Goal: Task Accomplishment & Management: Manage account settings

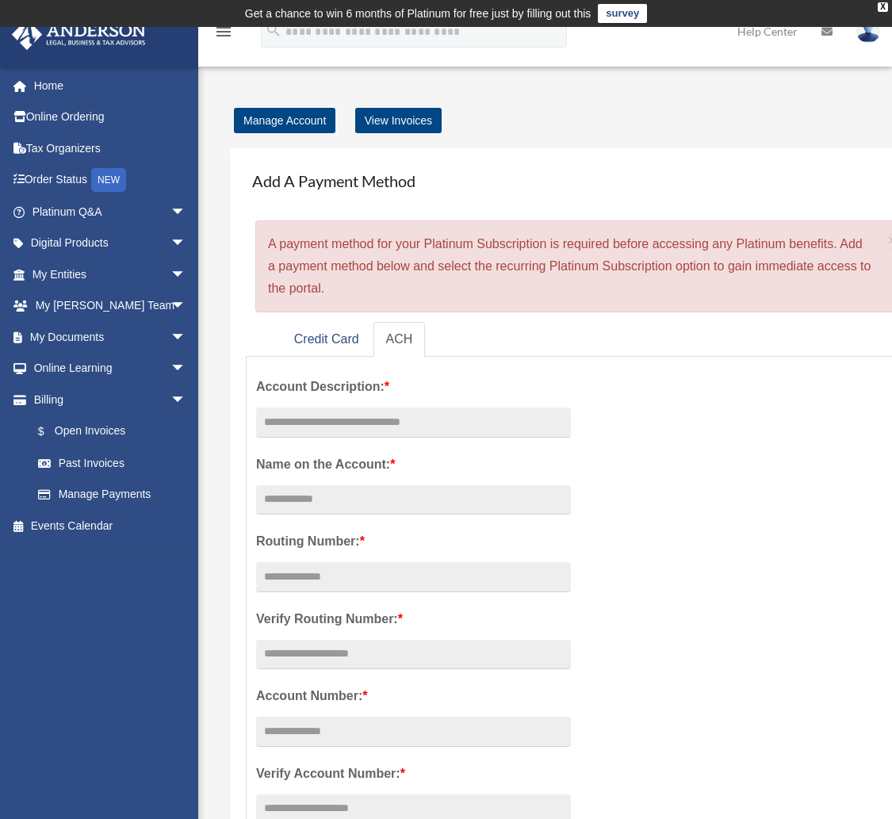
click at [691, 113] on div "Manage Account View Invoices" at bounding box center [598, 120] width 745 height 22
click at [63, 86] on link "Home" at bounding box center [110, 86] width 199 height 32
click at [61, 300] on link "My [PERSON_NAME] Team arrow_drop_down" at bounding box center [110, 306] width 199 height 32
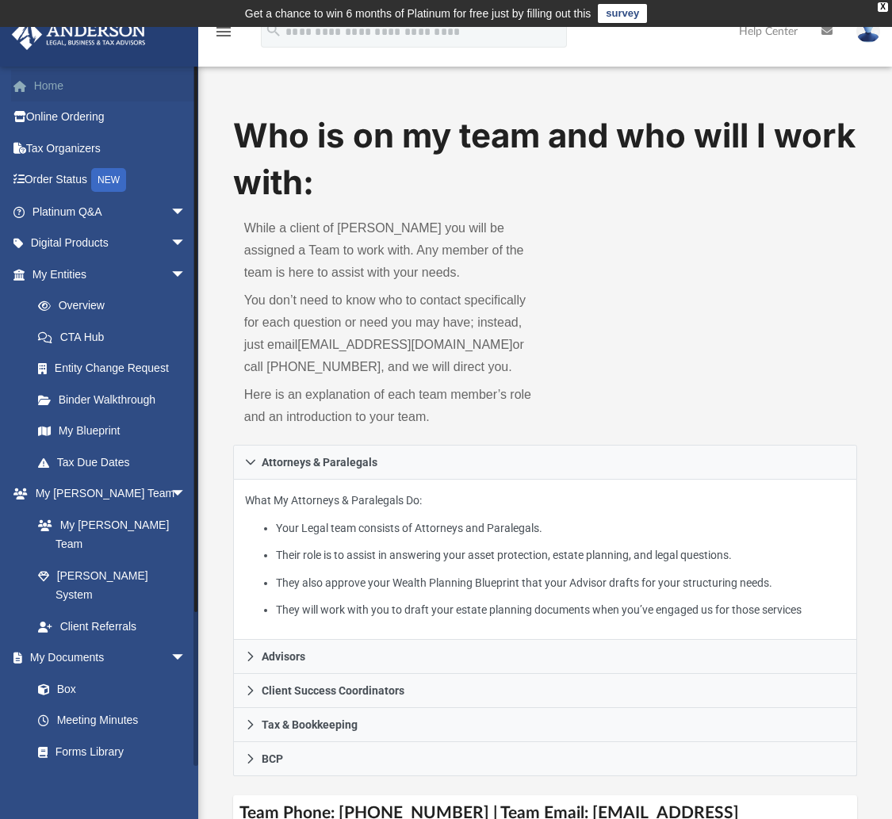
click at [30, 81] on span at bounding box center [28, 86] width 12 height 11
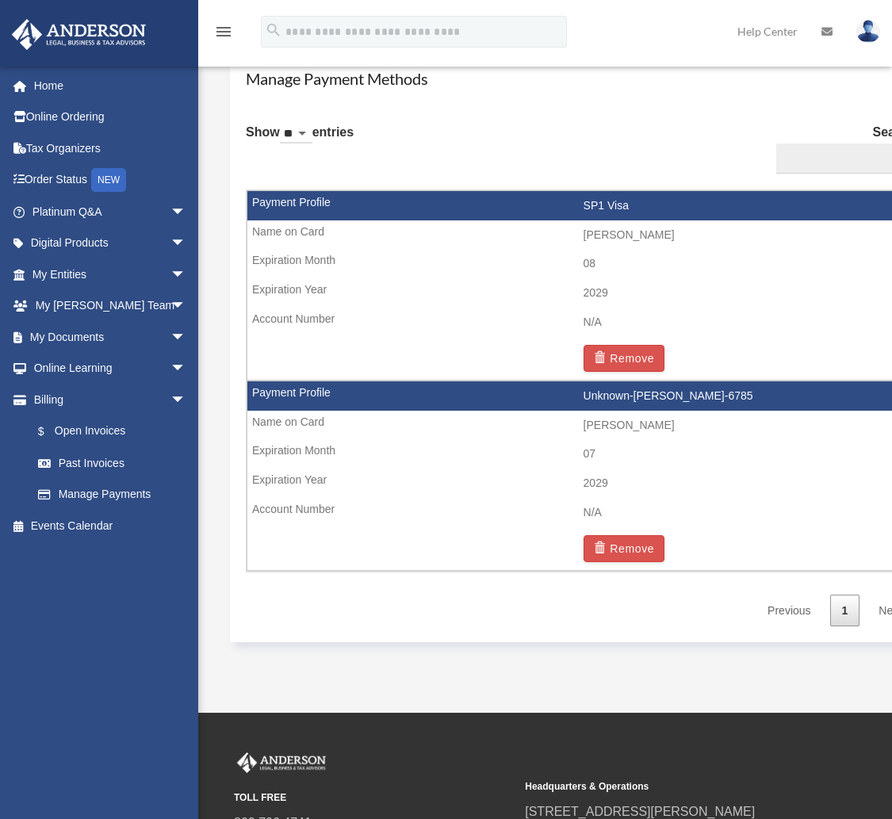
scroll to position [951, 0]
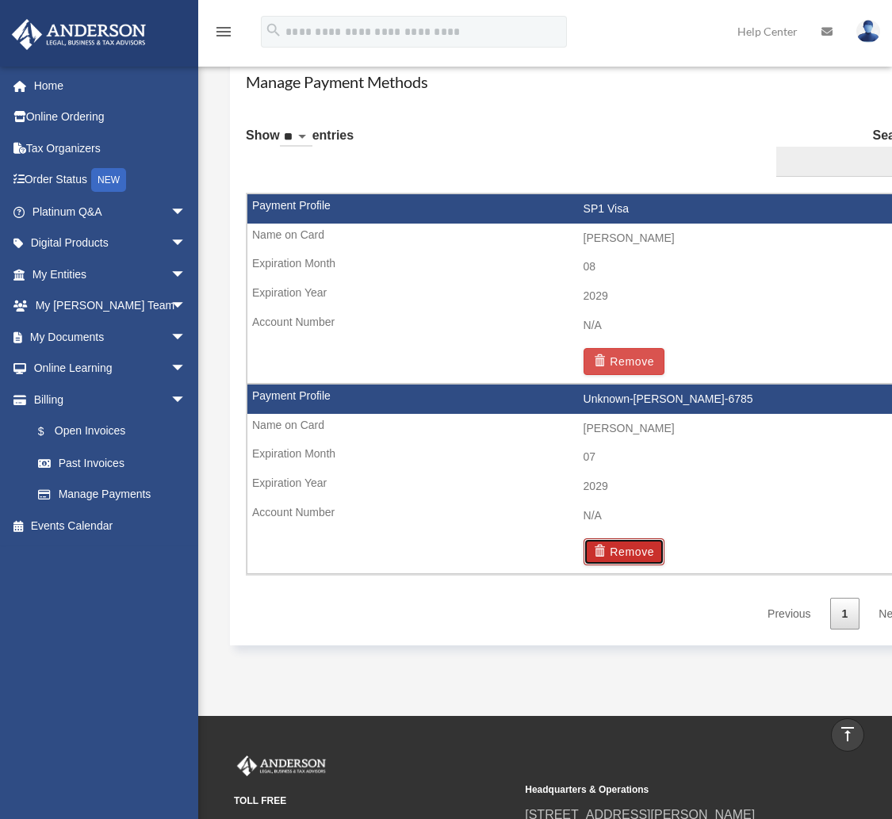
click at [617, 546] on button "Remove" at bounding box center [624, 551] width 82 height 27
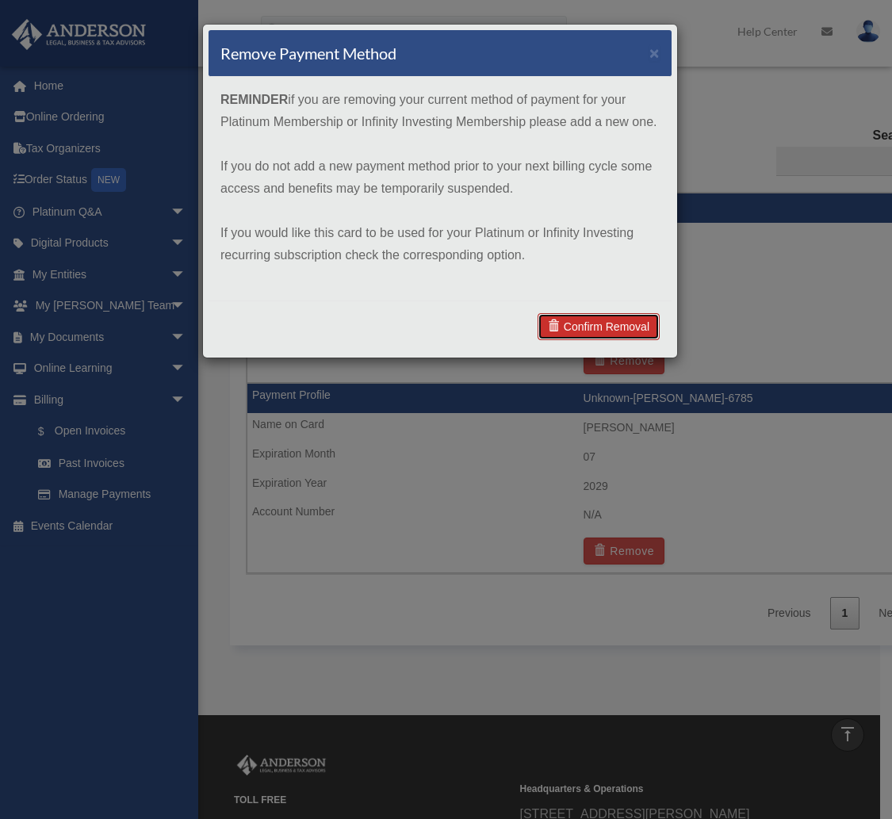
click at [586, 321] on link "Confirm Removal" at bounding box center [598, 326] width 122 height 27
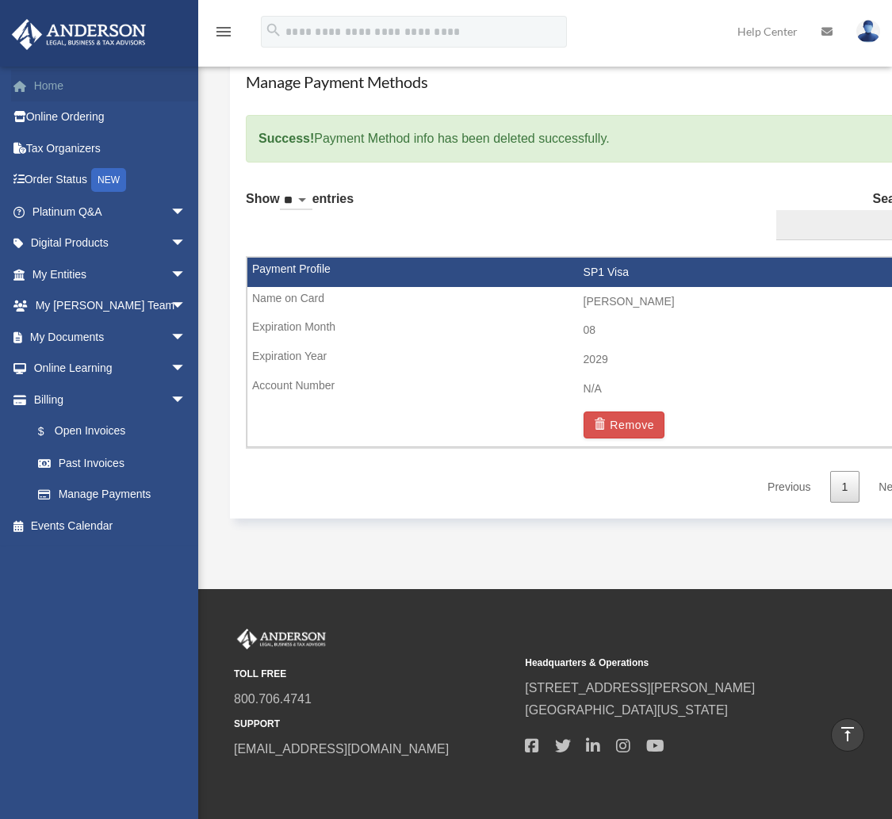
click at [44, 79] on link "Home" at bounding box center [110, 86] width 199 height 32
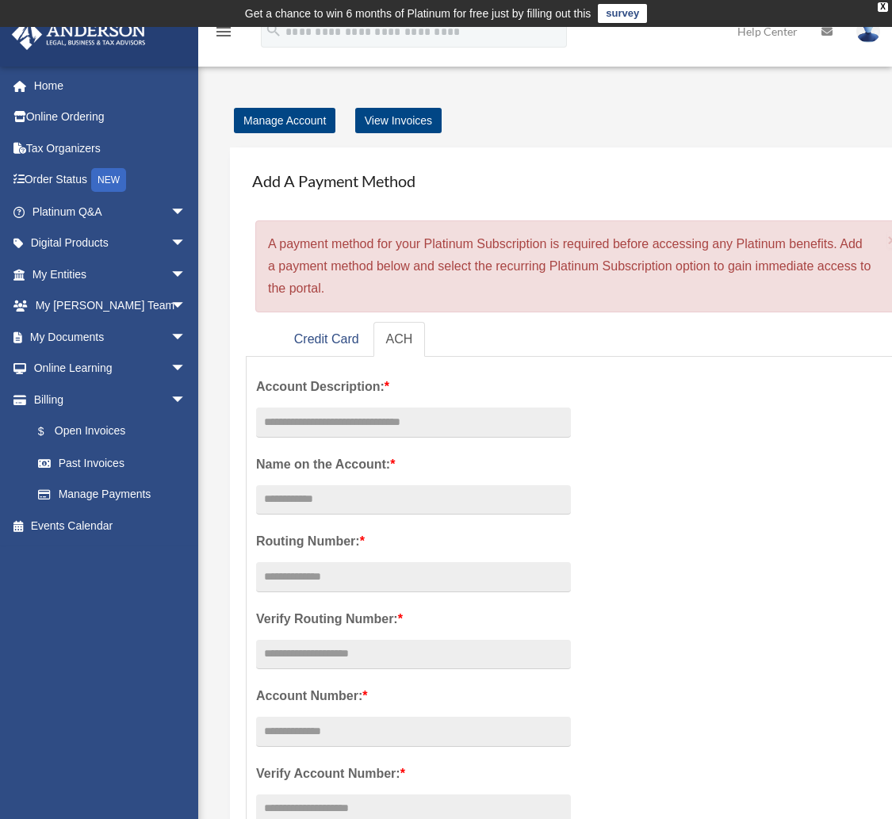
click at [47, 32] on img at bounding box center [78, 34] width 143 height 31
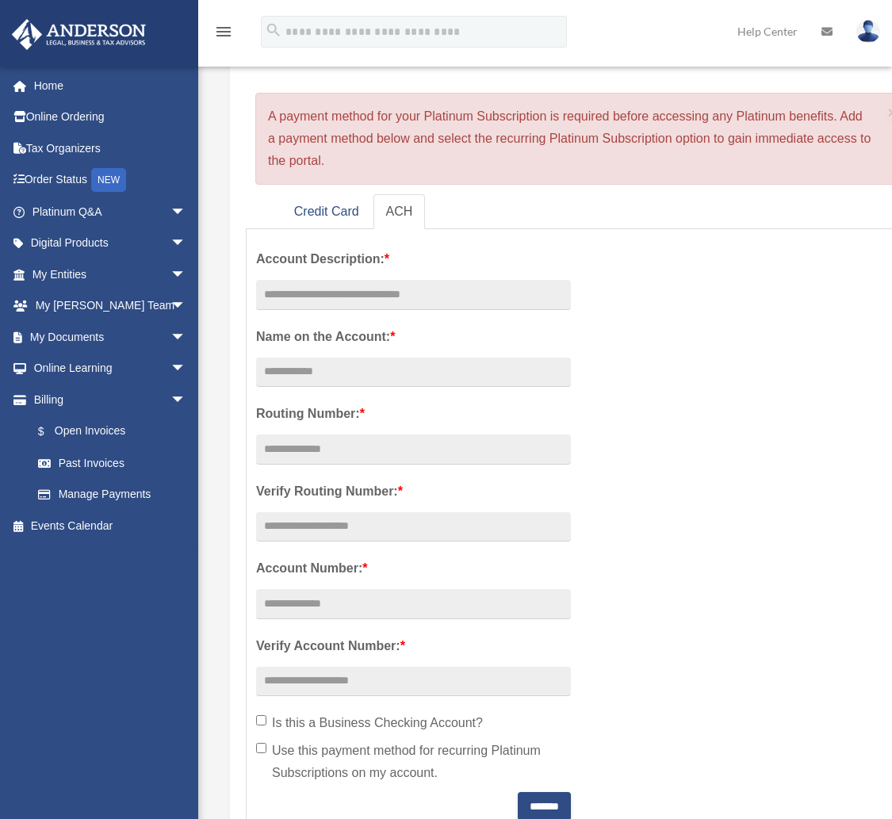
scroll to position [159, 0]
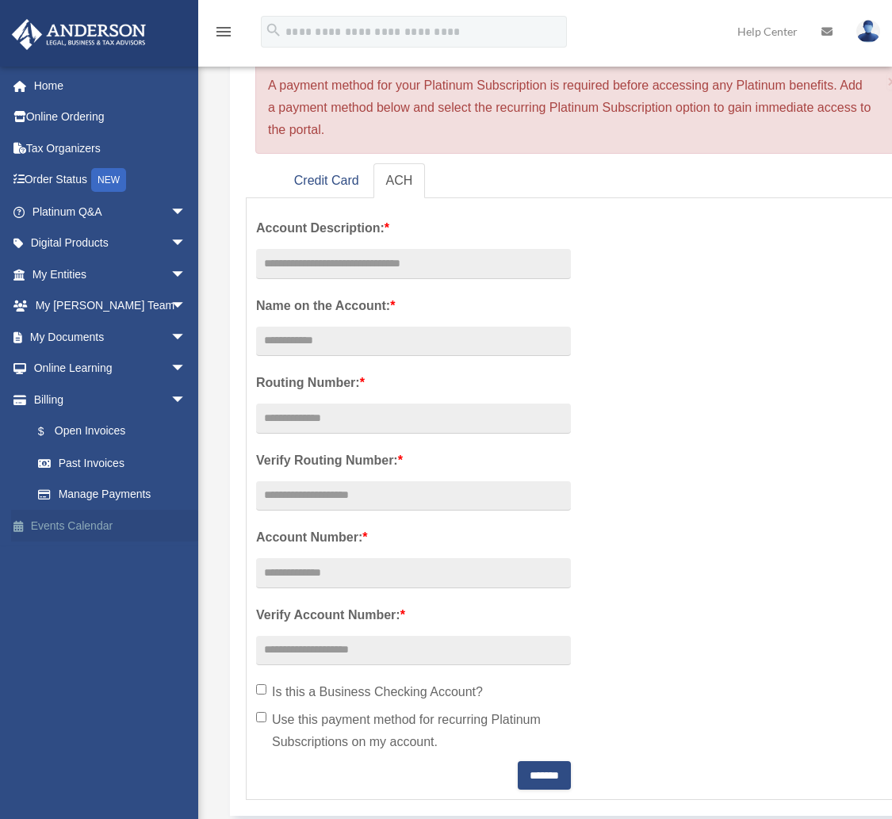
click at [50, 520] on link "Events Calendar" at bounding box center [110, 526] width 199 height 32
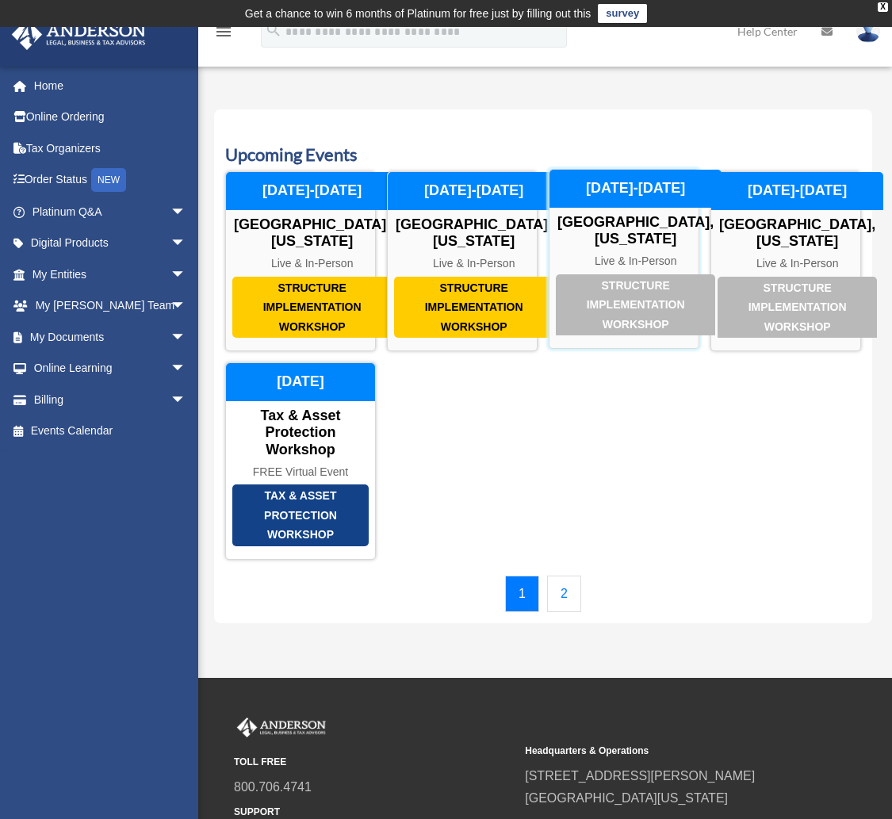
click at [613, 305] on div "Structure Implementation Workshop" at bounding box center [635, 305] width 159 height 62
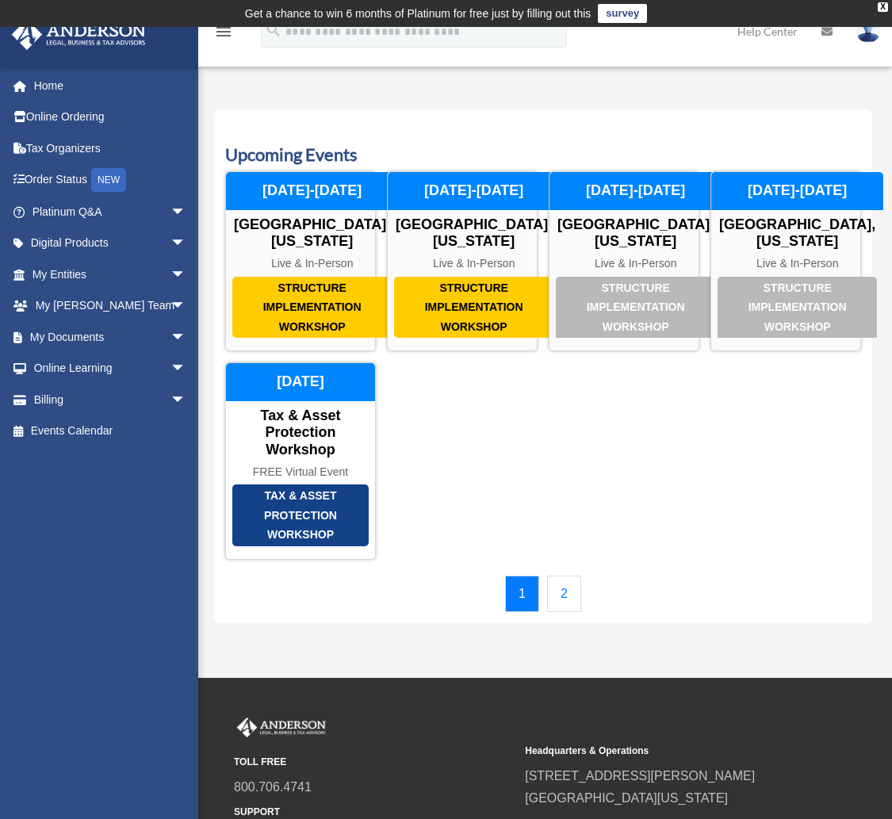
click at [558, 612] on link "2" at bounding box center [564, 593] width 34 height 36
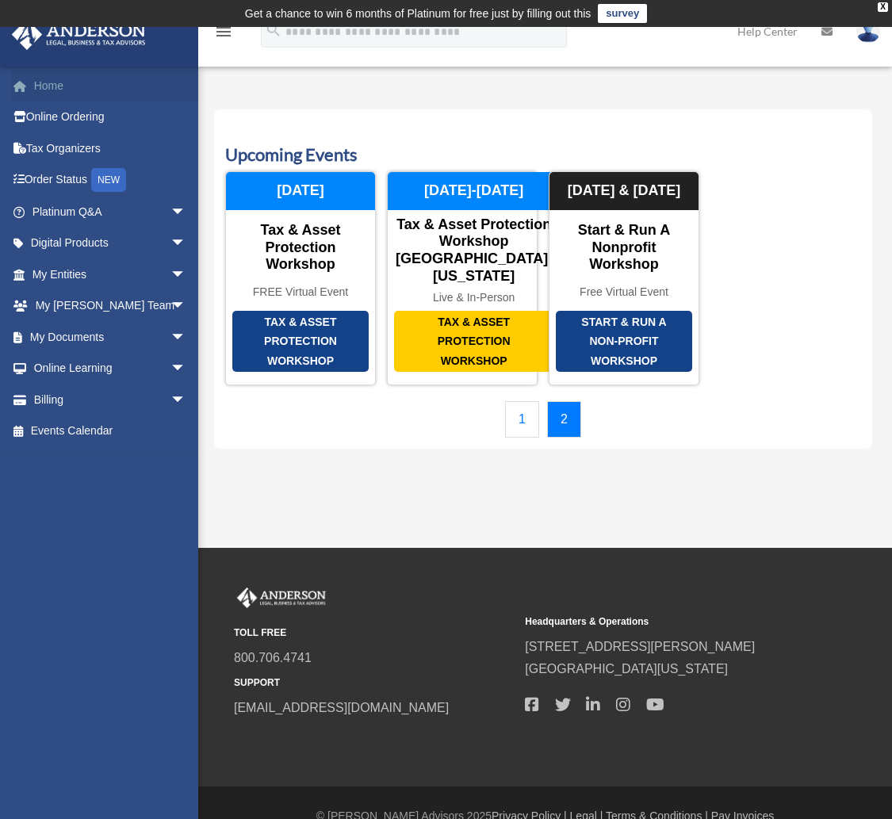
click at [52, 72] on link "Home" at bounding box center [110, 86] width 199 height 32
